Goal: Transaction & Acquisition: Purchase product/service

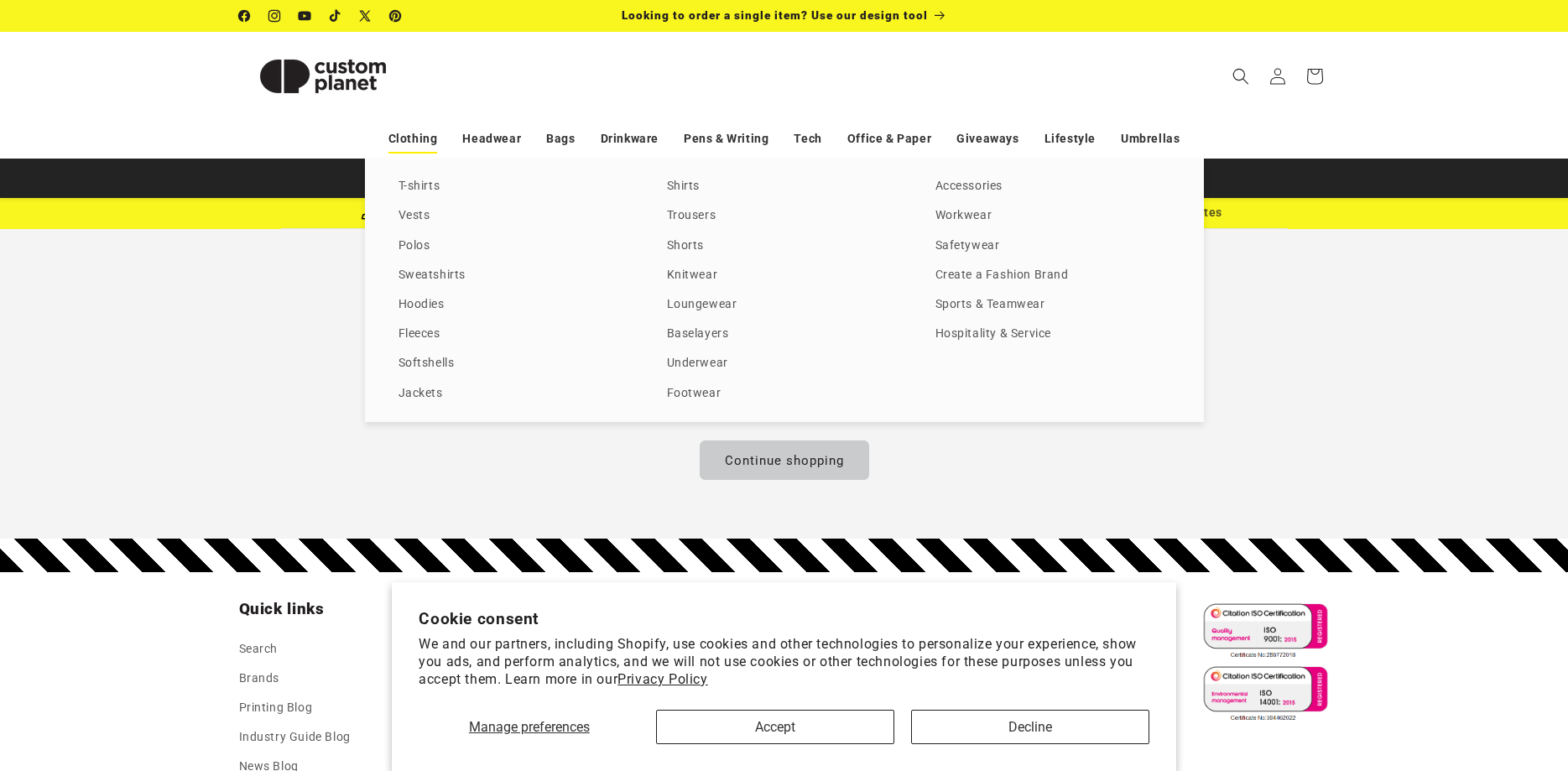
click at [414, 139] on link "Clothing" at bounding box center [413, 139] width 50 height 29
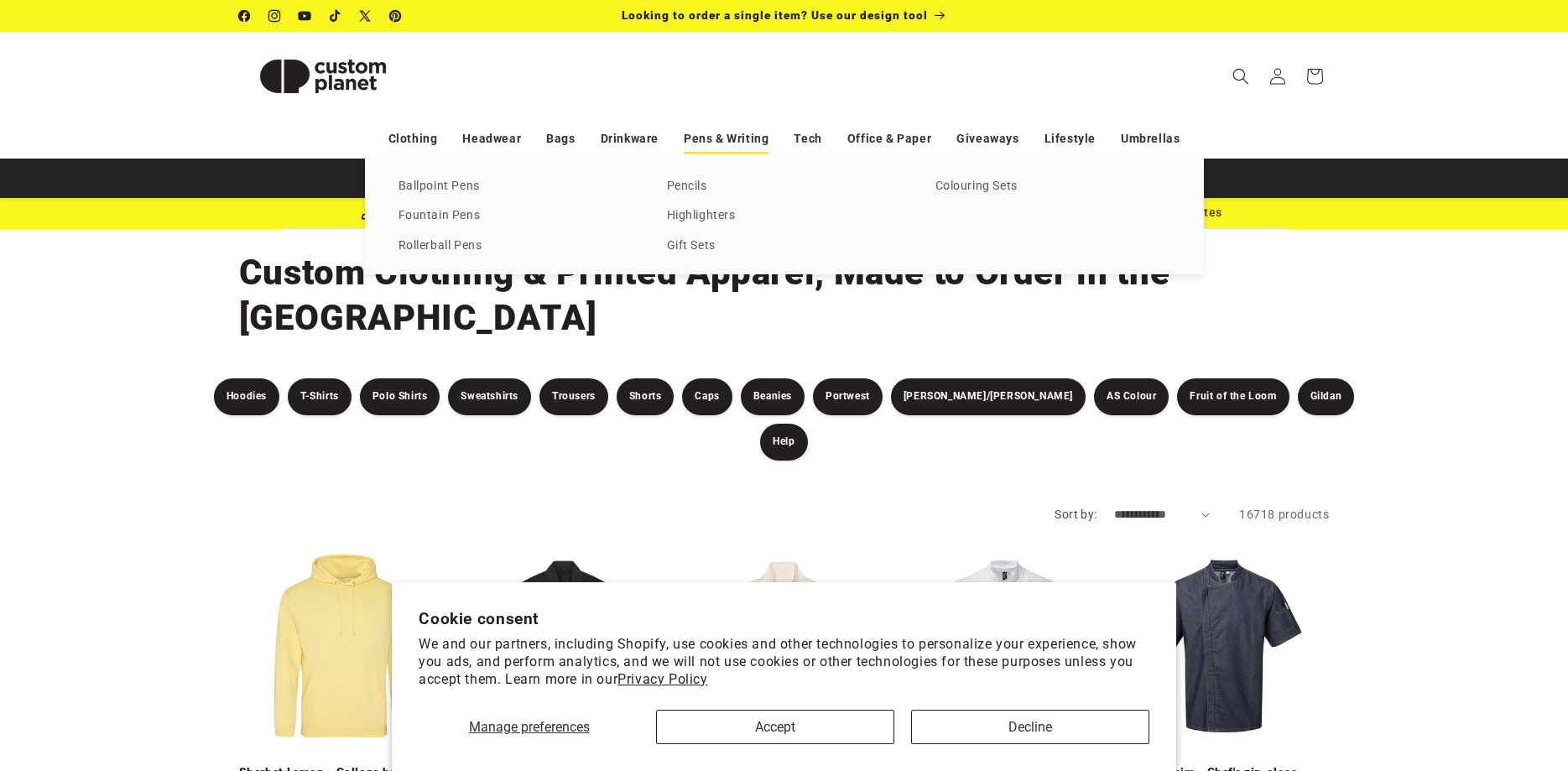
click at [709, 135] on link "Pens & Writing" at bounding box center [725, 139] width 84 height 29
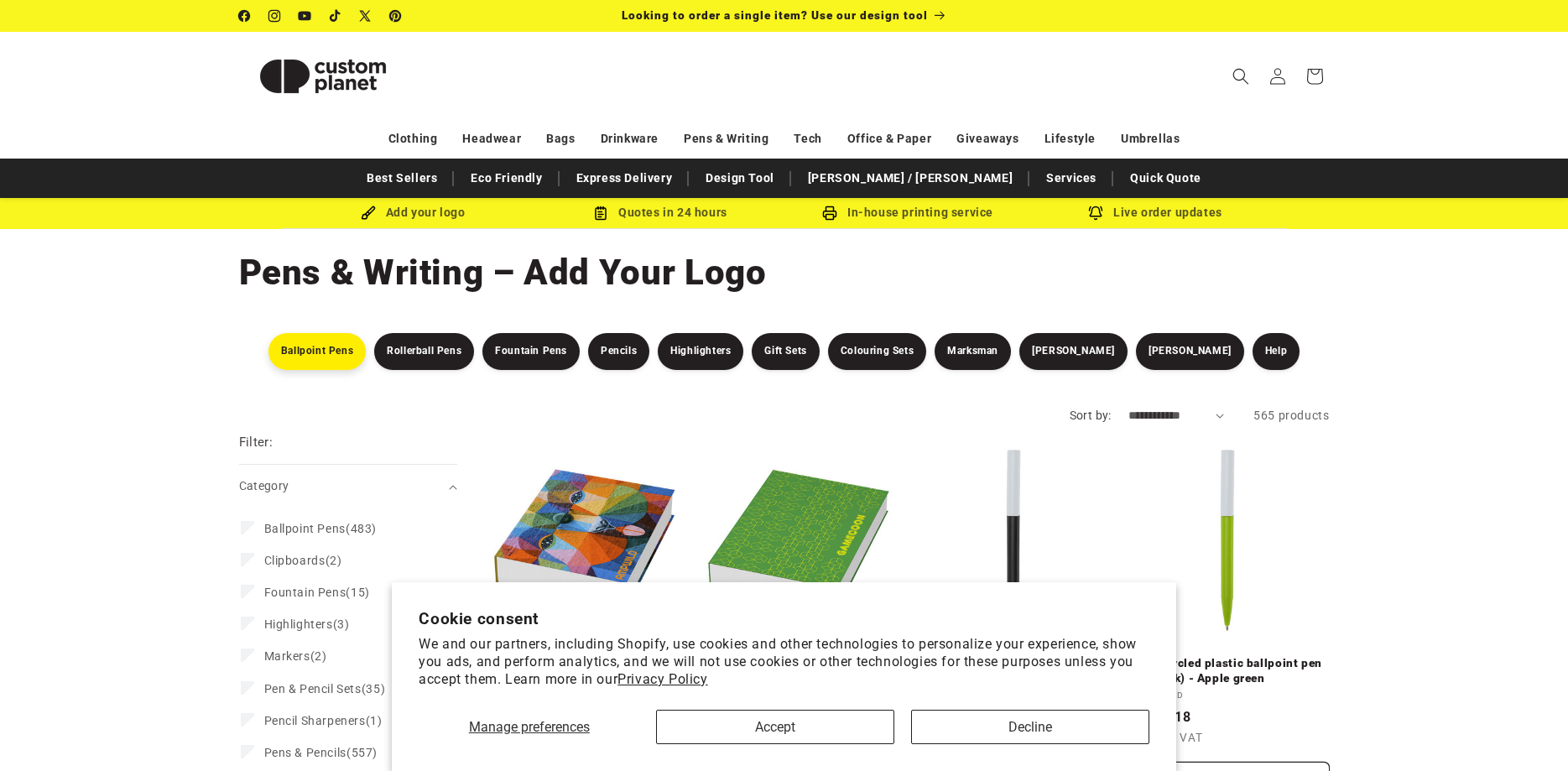
click at [366, 347] on link "Ballpoint Pens" at bounding box center [317, 352] width 97 height 37
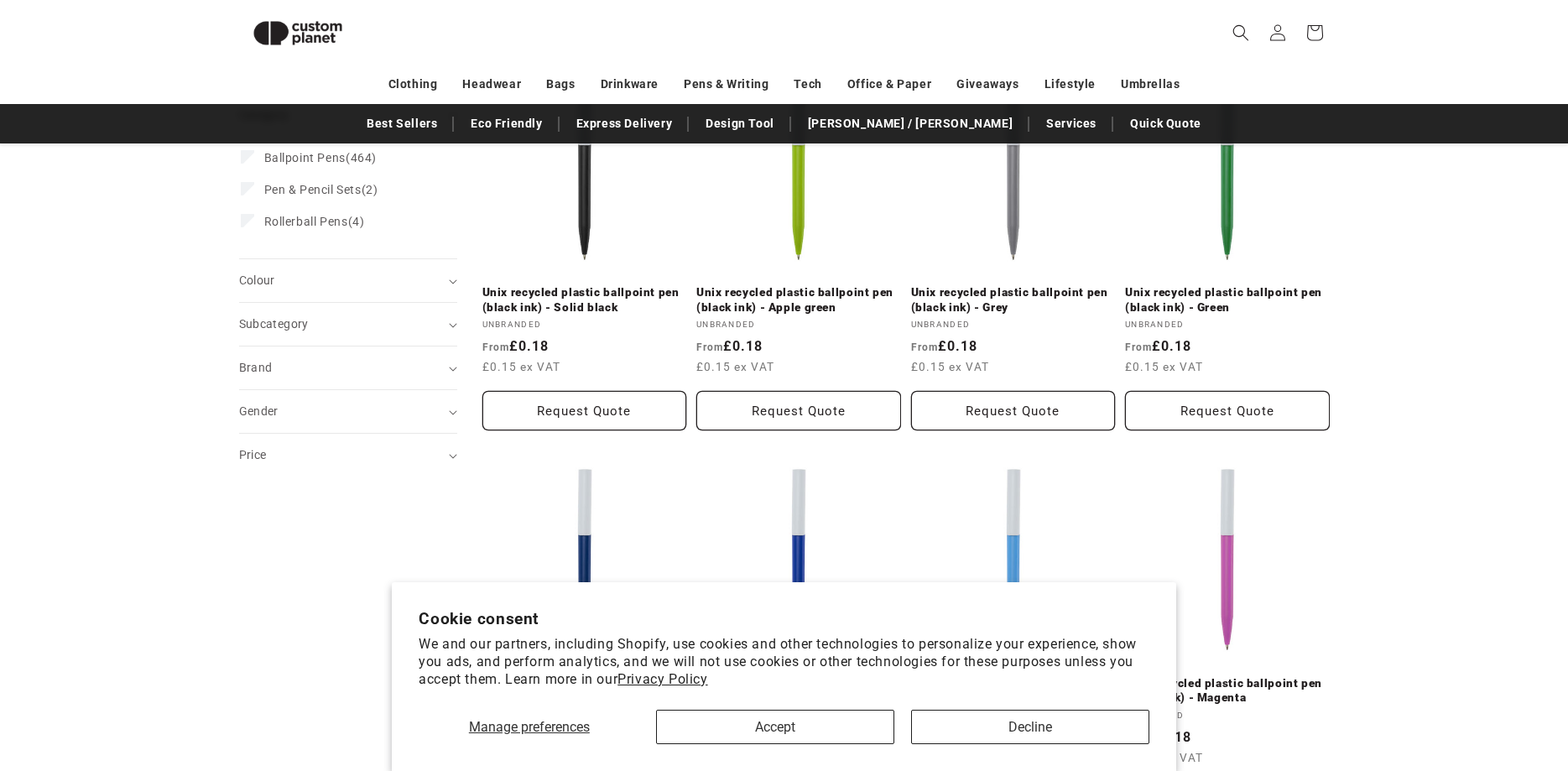
scroll to position [270, 0]
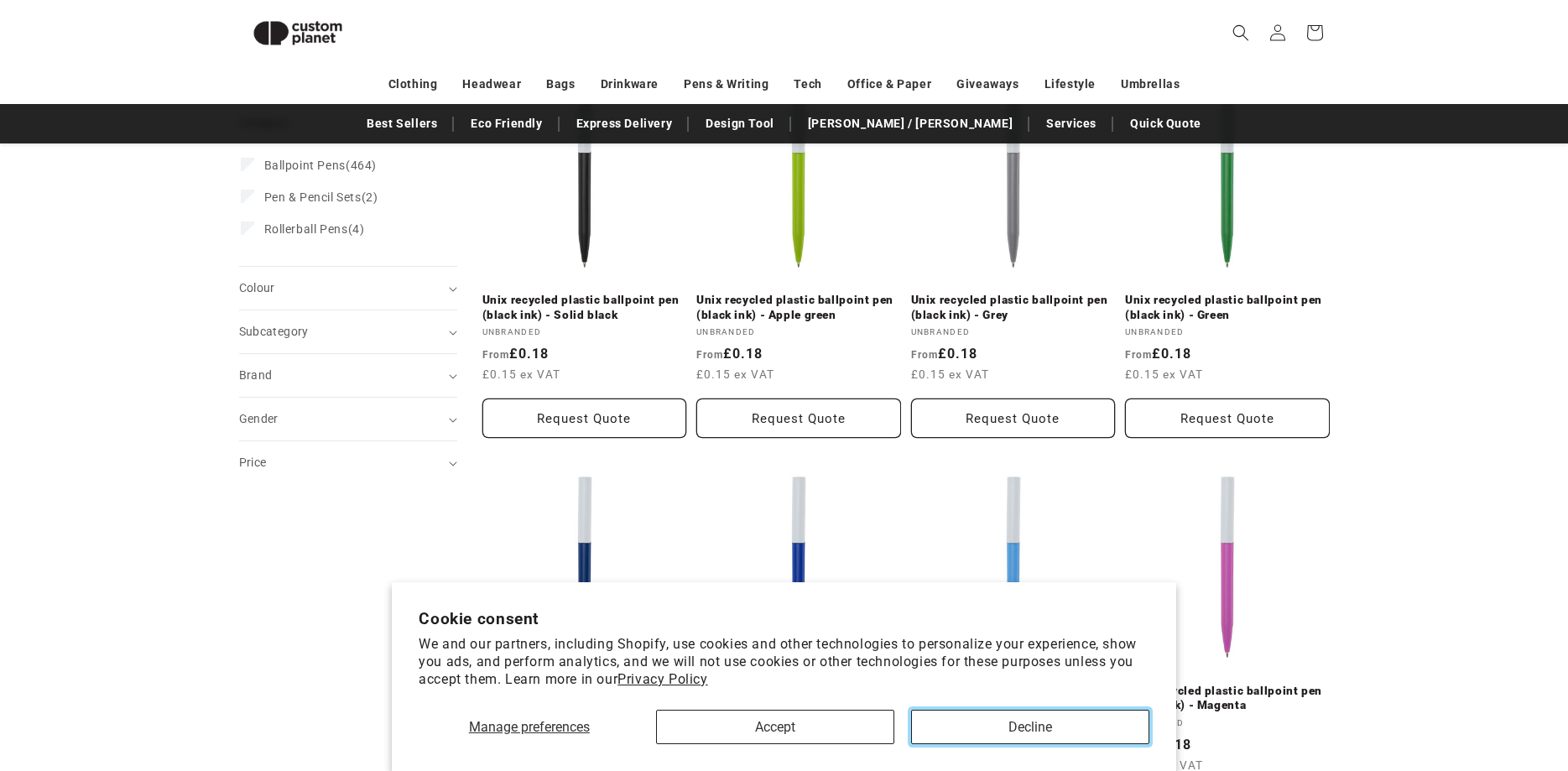
click at [1017, 733] on button "Decline" at bounding box center [1029, 726] width 238 height 34
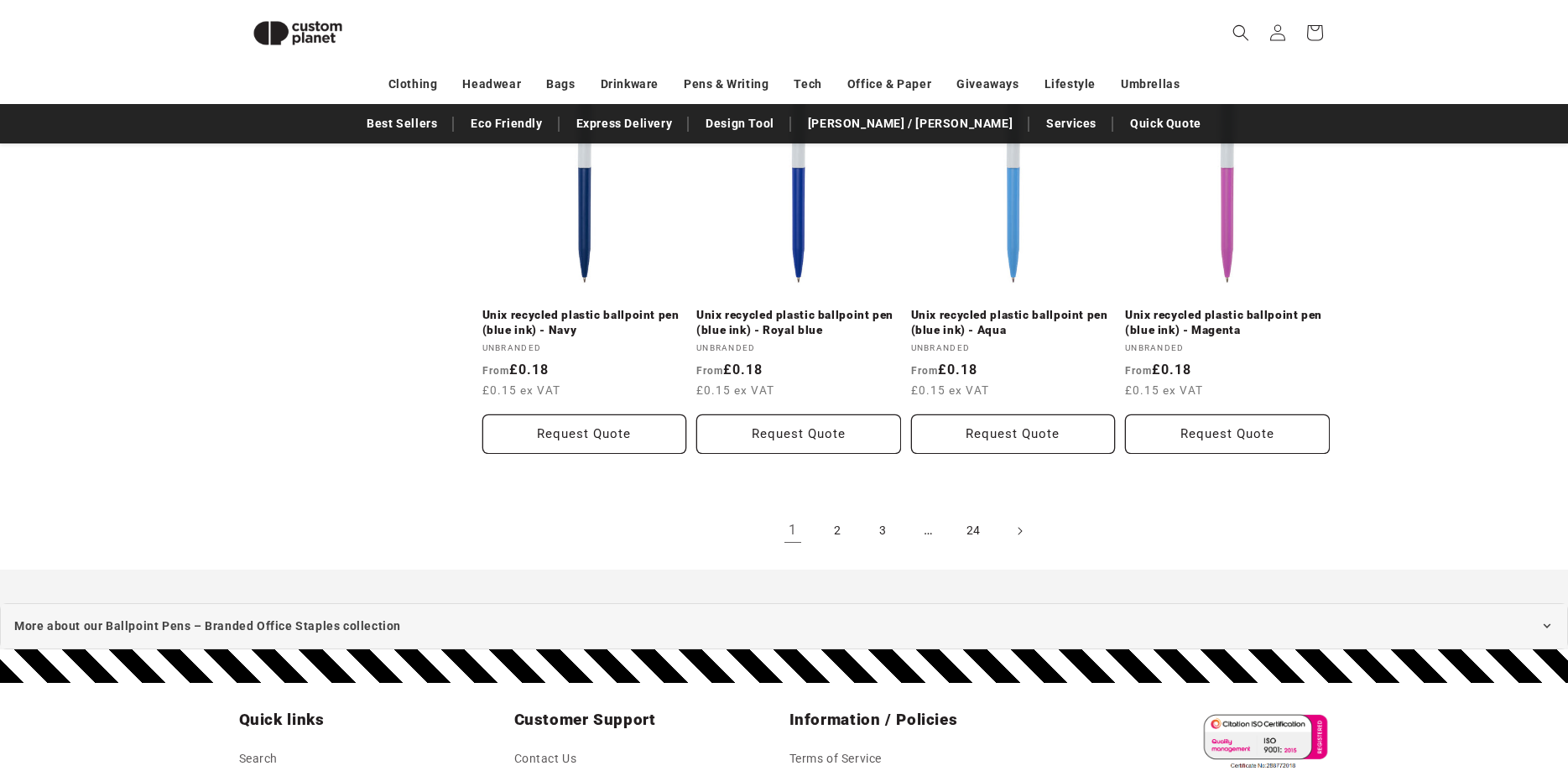
scroll to position [1244, 0]
